Goal: Task Accomplishment & Management: Manage account settings

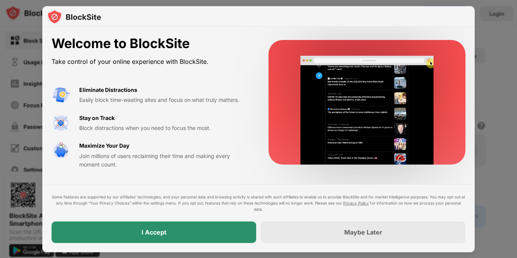
drag, startPoint x: 235, startPoint y: 244, endPoint x: 225, endPoint y: 237, distance: 12.4
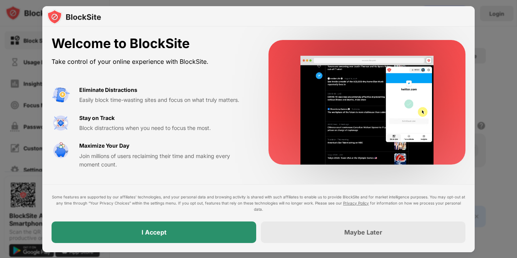
click at [225, 237] on div "Some features are supported by our affiliates’ technologies, and your personal …" at bounding box center [258, 218] width 433 height 68
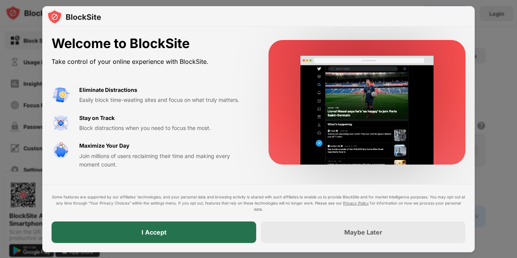
click at [225, 237] on div "I Accept" at bounding box center [154, 233] width 205 height 22
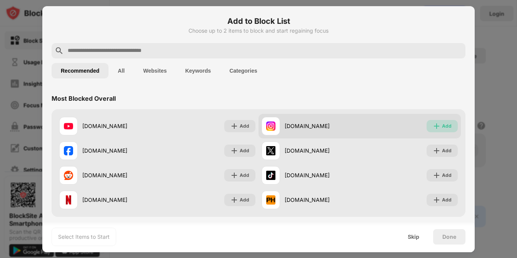
click at [442, 124] on div "Add" at bounding box center [447, 126] width 10 height 8
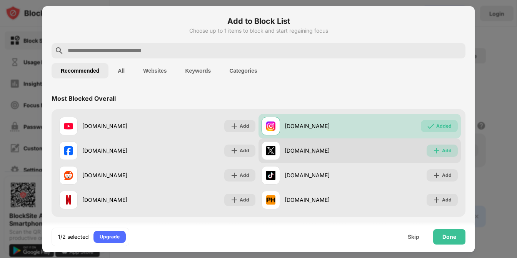
click at [444, 150] on div "Add" at bounding box center [447, 151] width 10 height 8
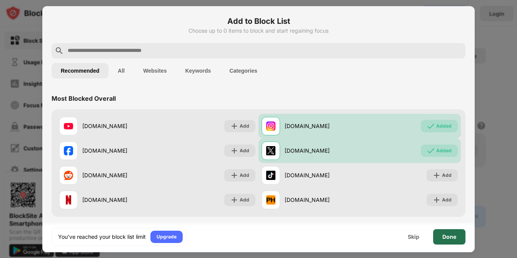
click at [459, 237] on div "Done" at bounding box center [449, 236] width 32 height 15
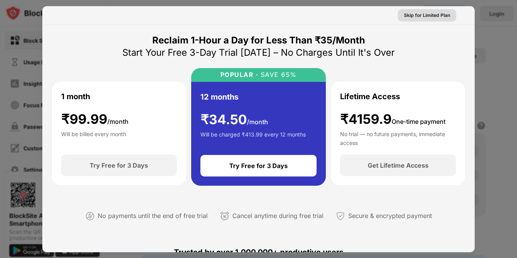
click at [431, 15] on div "Skip for Limited Plan" at bounding box center [427, 16] width 46 height 8
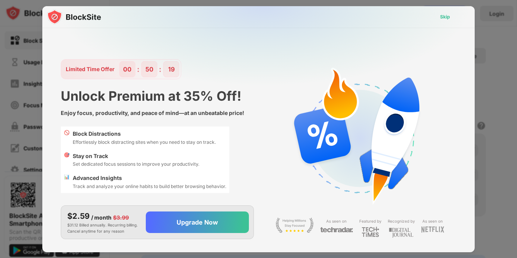
click at [444, 15] on div "Skip" at bounding box center [445, 17] width 10 height 8
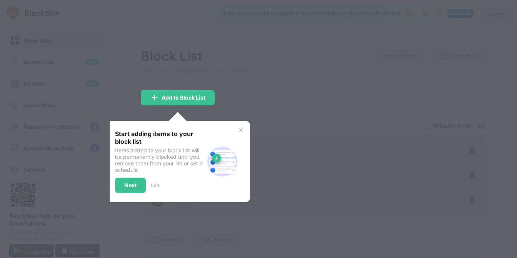
click at [246, 130] on div "Start adding items to your block list Items added to your block list will be pe…" at bounding box center [178, 162] width 144 height 82
click at [237, 134] on div "Start adding items to your block list Items added to your block list will be pe…" at bounding box center [178, 161] width 126 height 63
click at [241, 130] on img at bounding box center [241, 130] width 6 height 6
